Goal: Transaction & Acquisition: Purchase product/service

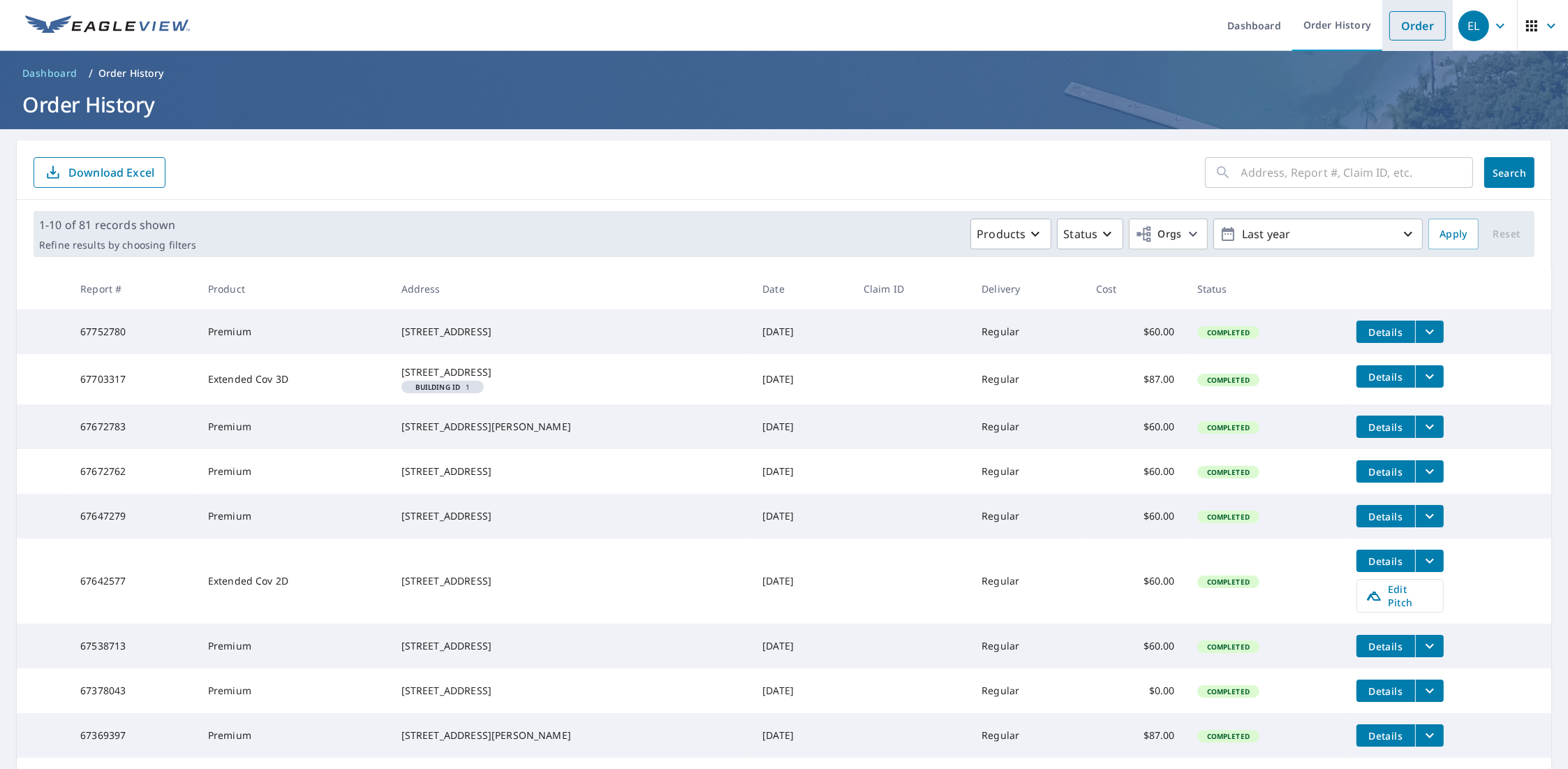
click at [1424, 24] on link "Order" at bounding box center [1418, 25] width 57 height 29
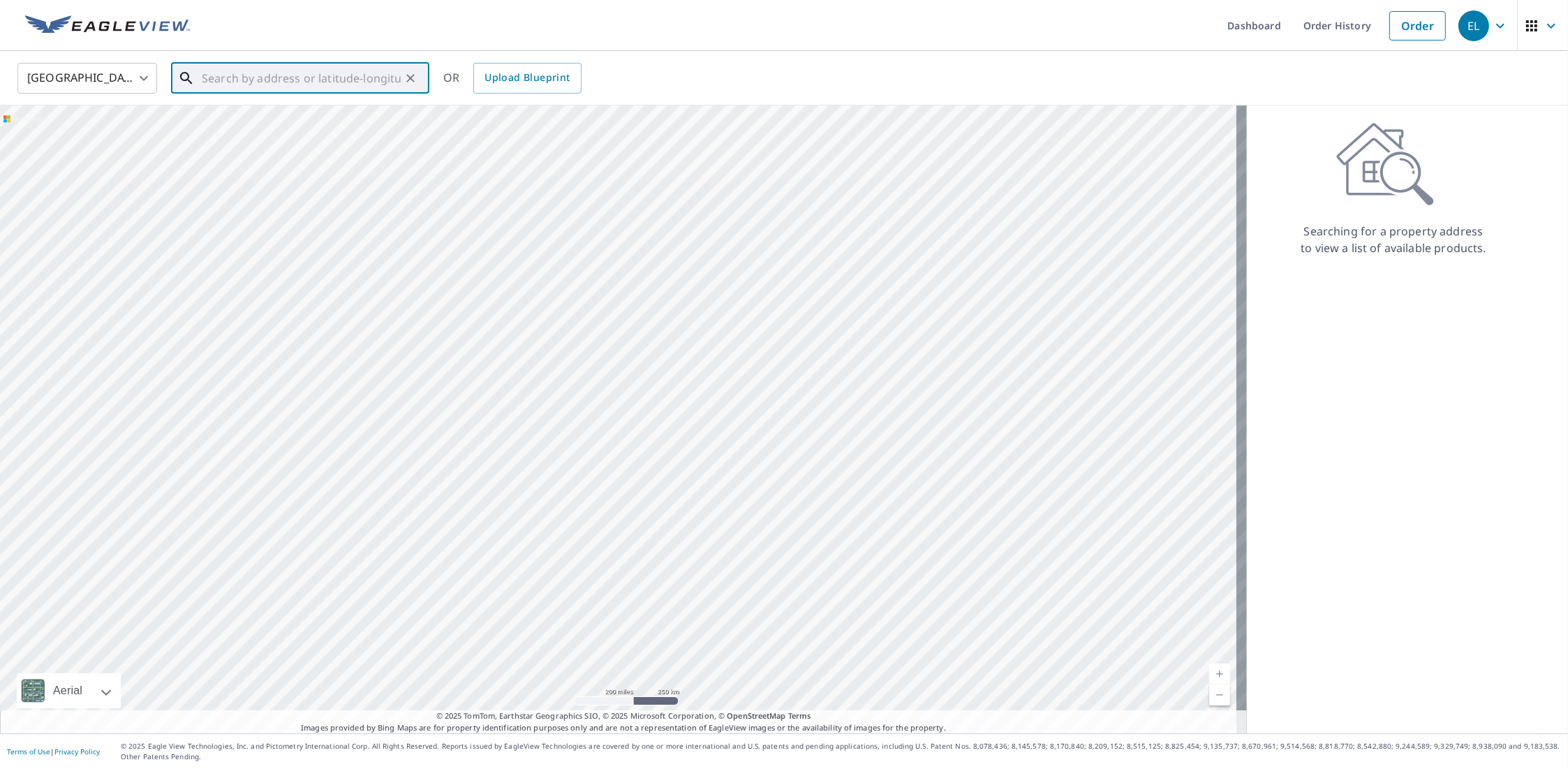
click at [325, 84] on input "text" at bounding box center [301, 78] width 199 height 39
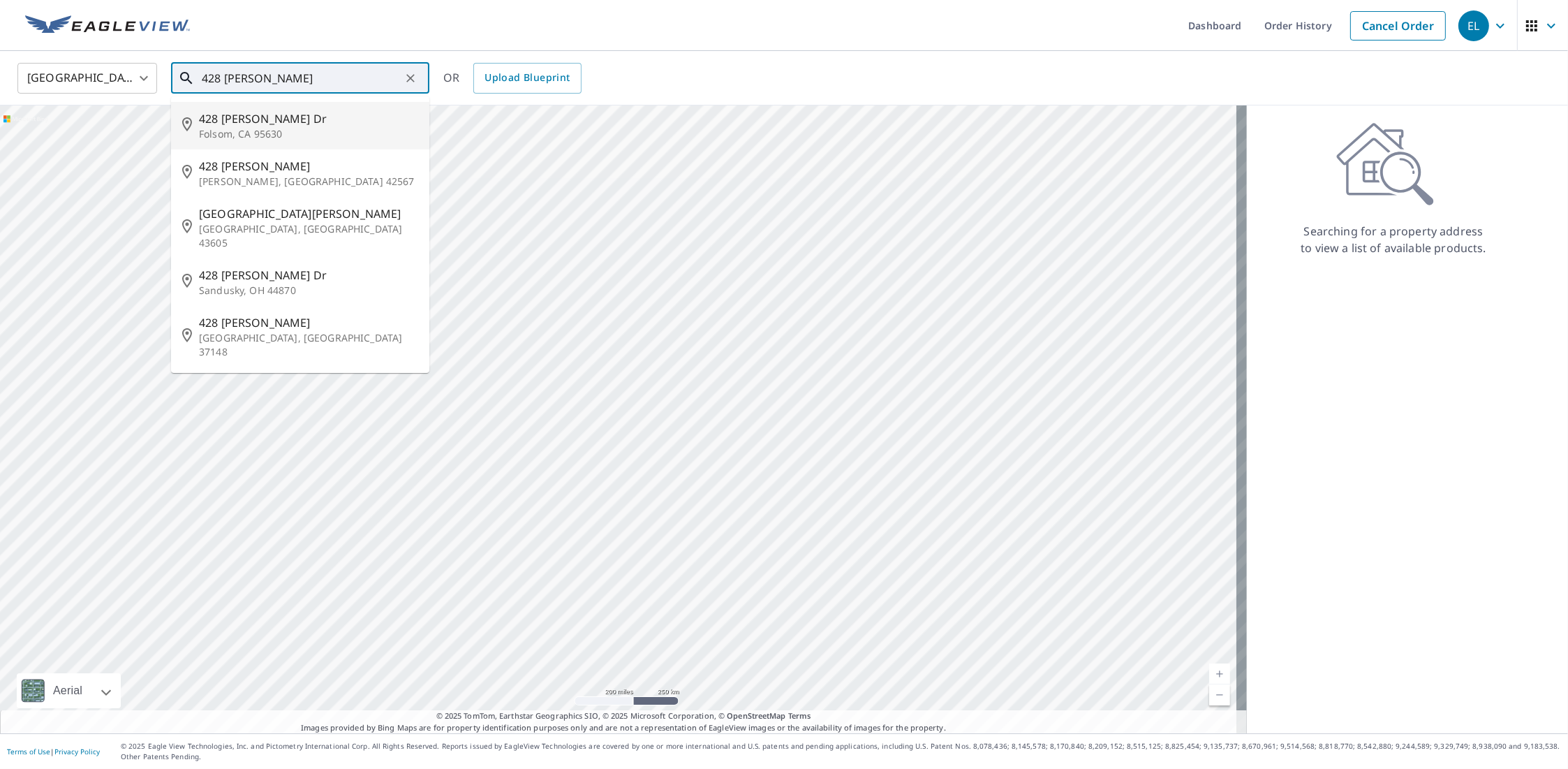
click at [247, 116] on span "428 [PERSON_NAME] Dr" at bounding box center [308, 119] width 219 height 17
type input "[STREET_ADDRESS][PERSON_NAME][PERSON_NAME]"
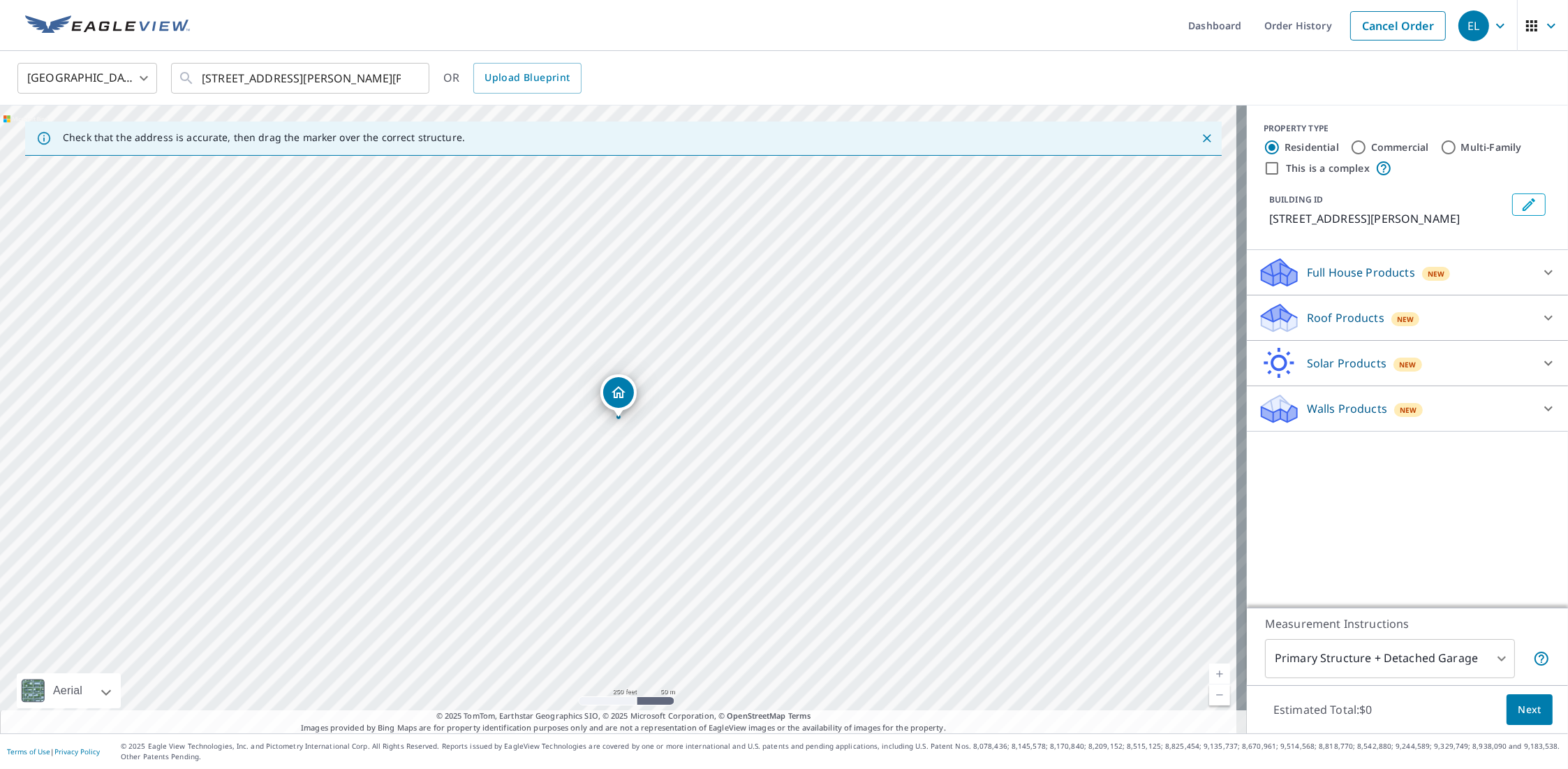
click at [1310, 311] on p "Roof Products" at bounding box center [1345, 318] width 78 height 17
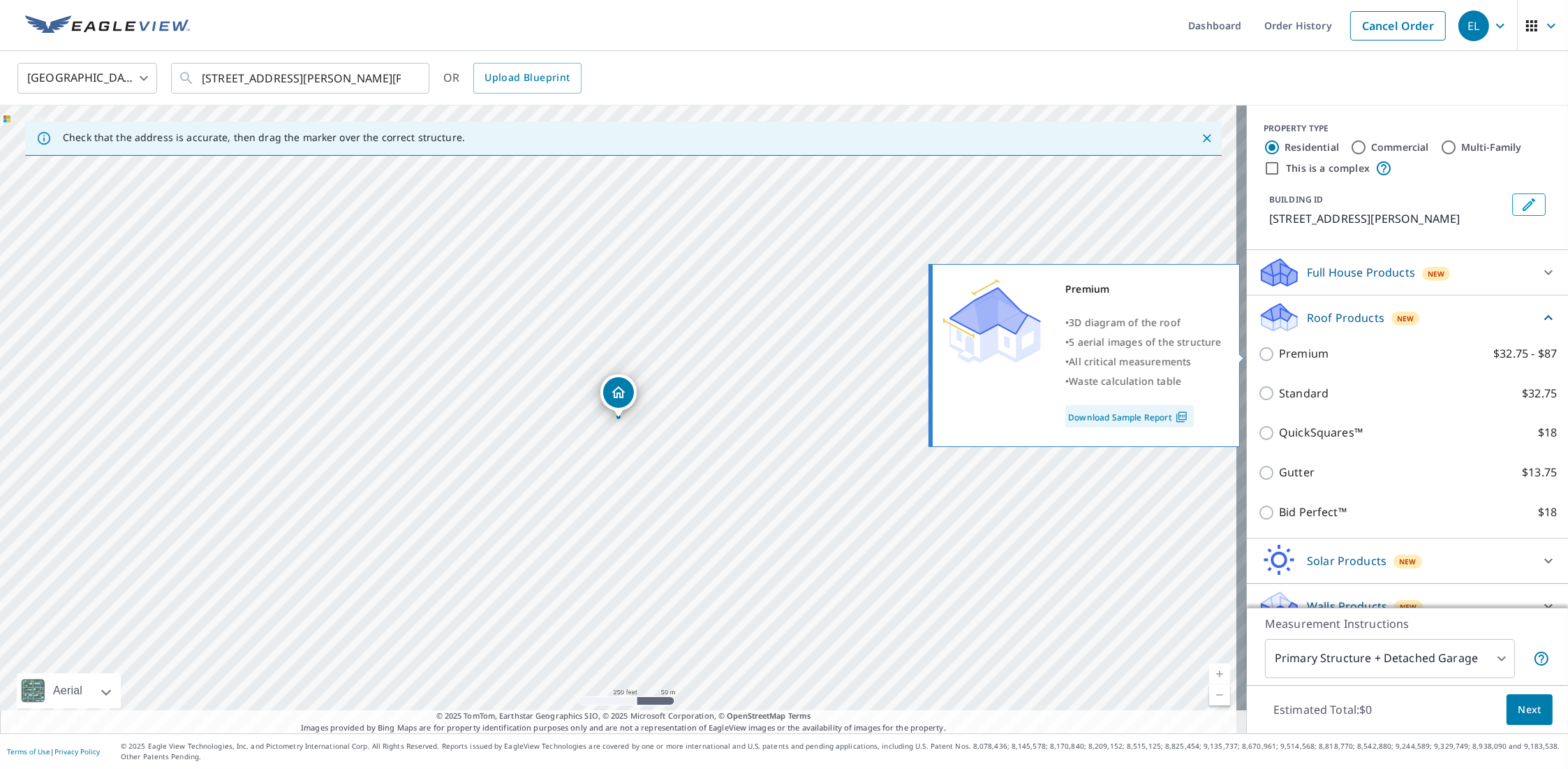
click at [1307, 353] on p "Premium" at bounding box center [1304, 353] width 49 height 18
click at [1279, 353] on input "Premium $32.75 - $87" at bounding box center [1268, 354] width 21 height 17
checkbox input "true"
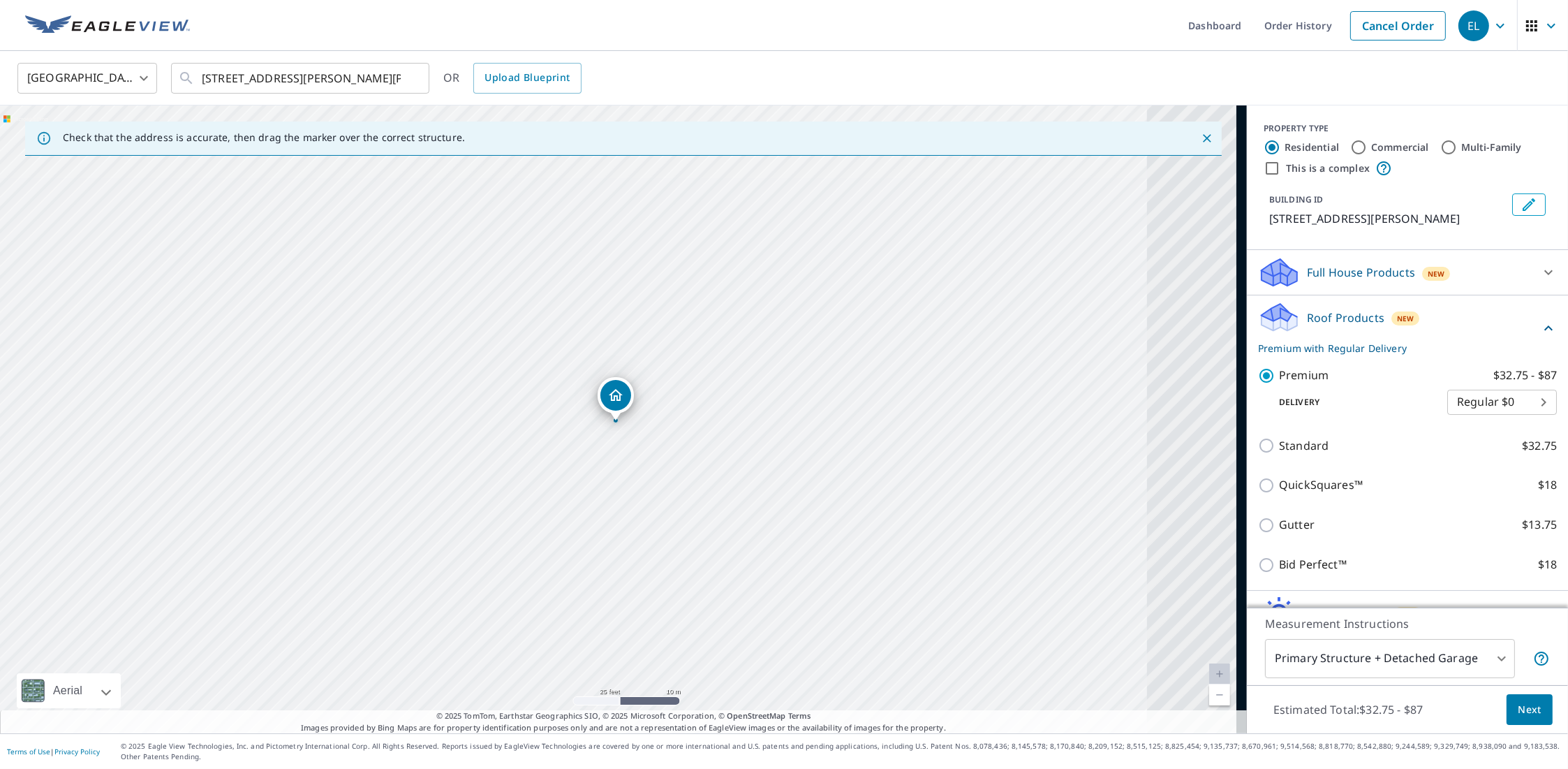
drag, startPoint x: 734, startPoint y: 394, endPoint x: 590, endPoint y: 438, distance: 150.6
click at [590, 438] on div "[STREET_ADDRESS][PERSON_NAME][PERSON_NAME]" at bounding box center [623, 420] width 1247 height 628
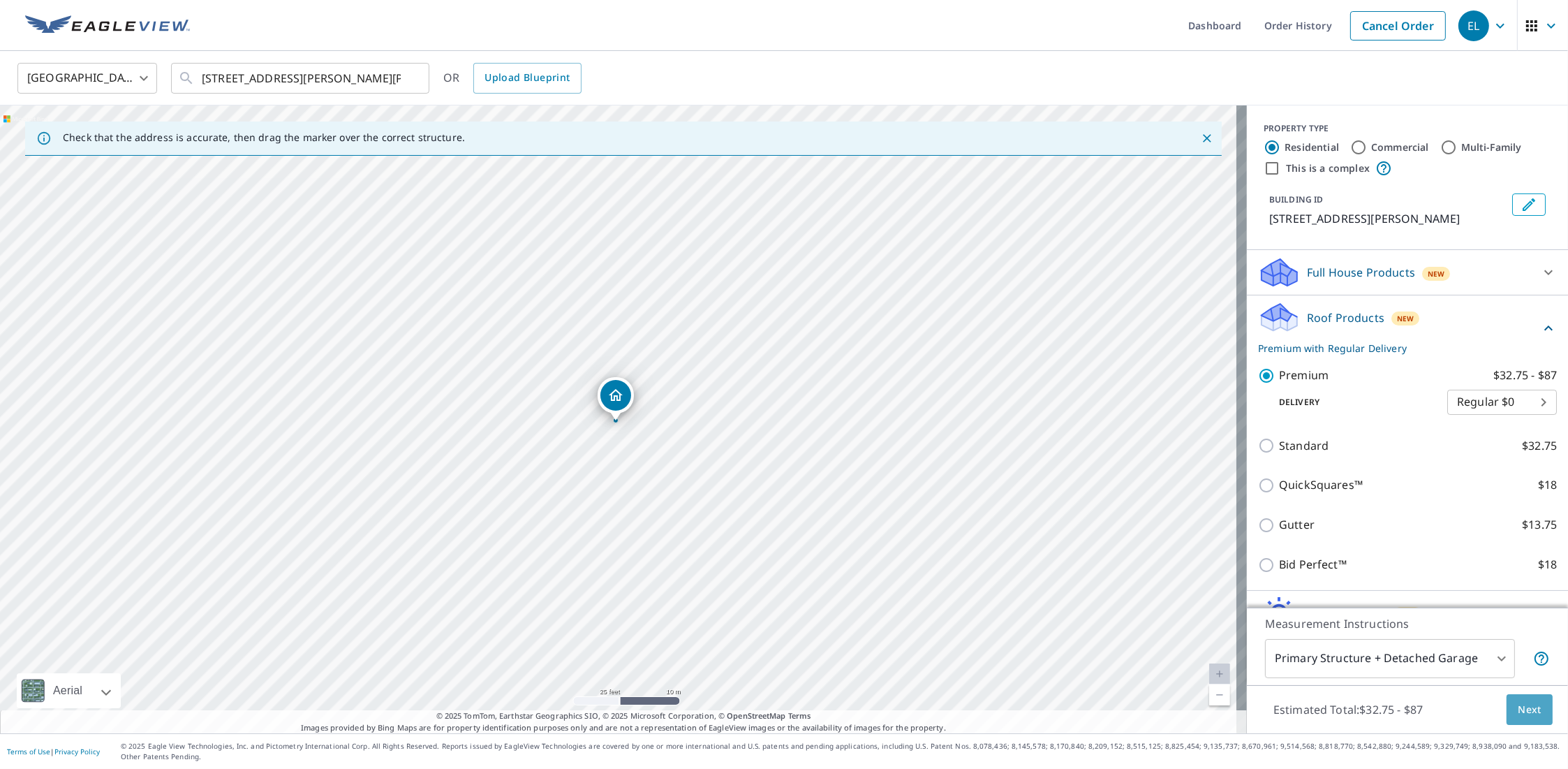
click at [1527, 722] on button "Next" at bounding box center [1529, 710] width 46 height 32
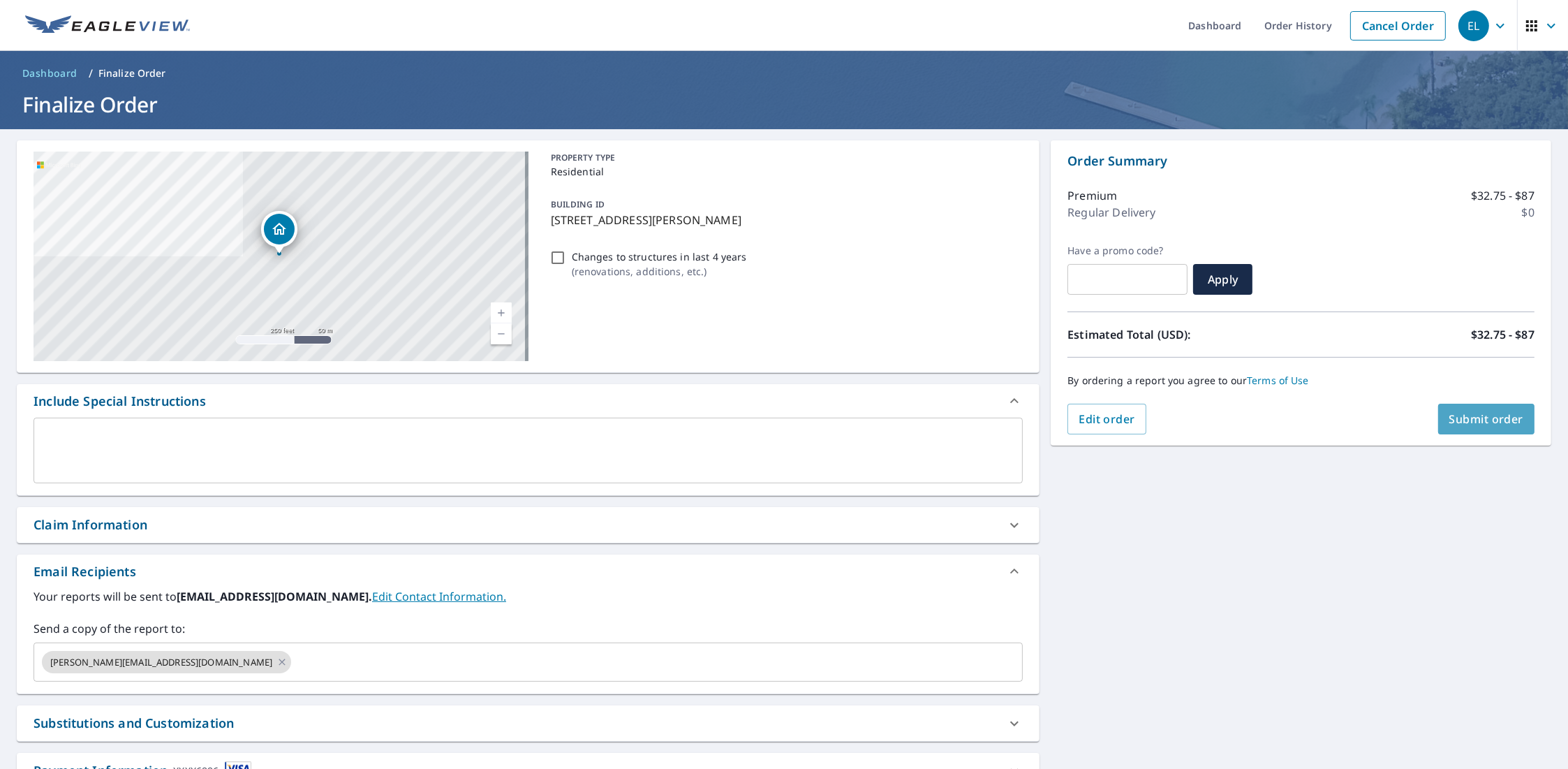
click at [1467, 415] on span "Submit order" at bounding box center [1487, 419] width 75 height 15
